Goal: Navigation & Orientation: Find specific page/section

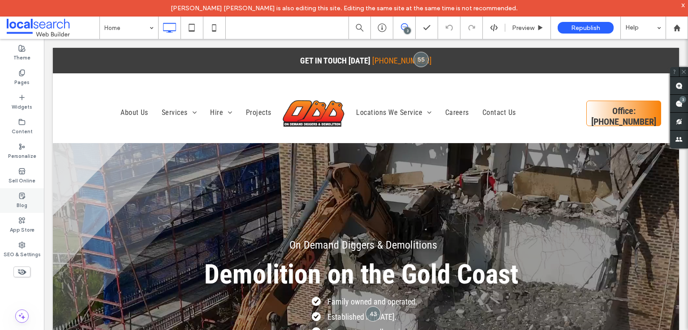
click at [17, 202] on label "Blog" at bounding box center [22, 205] width 11 height 10
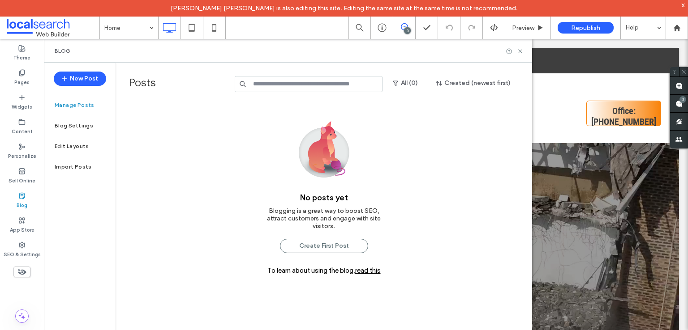
click at [39, 27] on span at bounding box center [53, 28] width 93 height 18
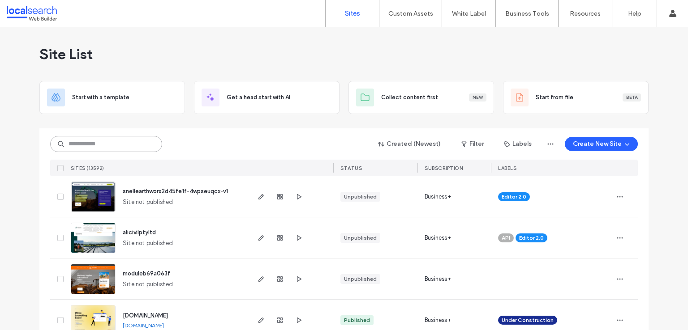
click at [86, 146] on input at bounding box center [106, 144] width 112 height 16
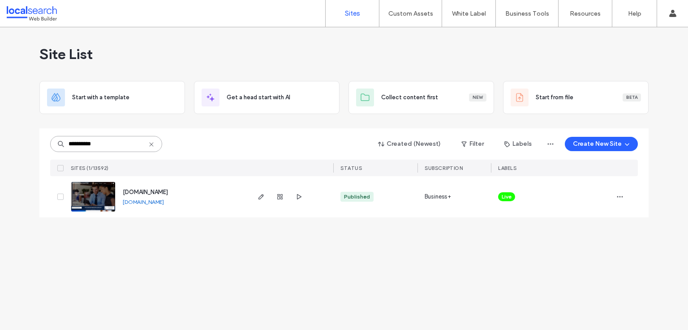
type input "**********"
click at [147, 194] on span "www.ascq.biz" at bounding box center [145, 192] width 45 height 7
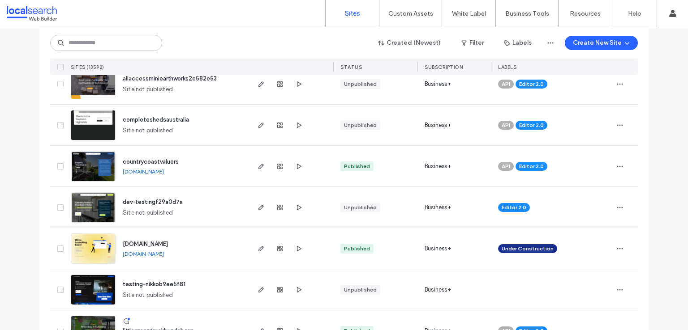
scroll to position [2968, 0]
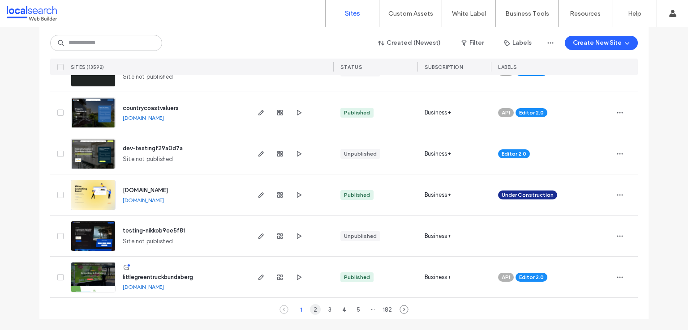
click at [310, 309] on div "2" at bounding box center [315, 309] width 11 height 11
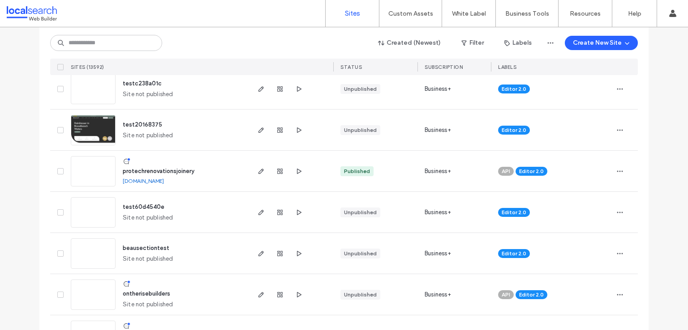
scroll to position [85, 0]
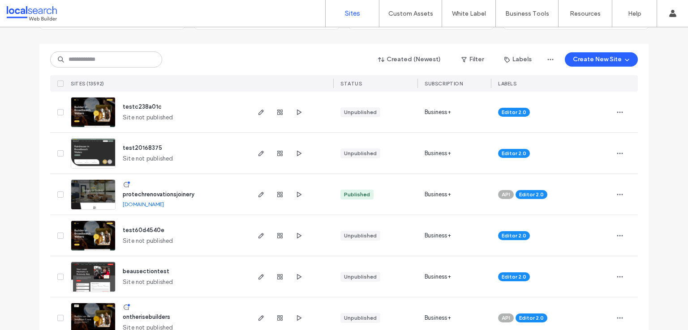
click at [180, 192] on span "protechrenovationsjoinery" at bounding box center [159, 194] width 72 height 7
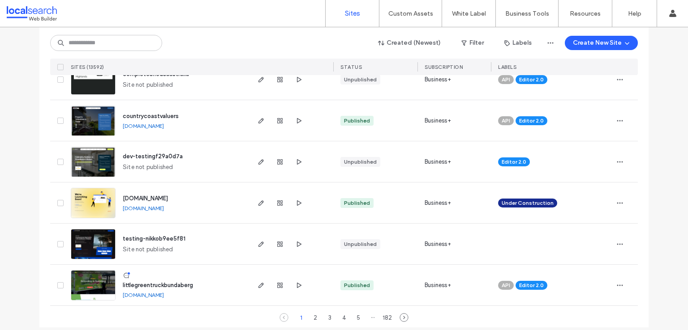
scroll to position [2968, 0]
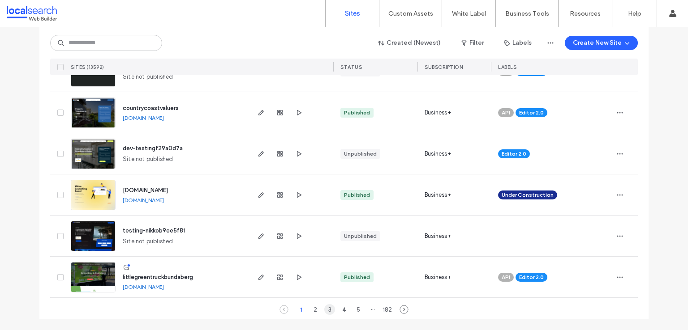
click at [325, 305] on div "3" at bounding box center [329, 309] width 11 height 11
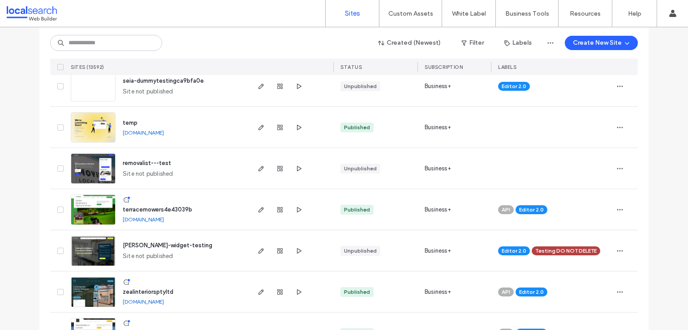
scroll to position [1638, 0]
